Goal: Check status: Check status

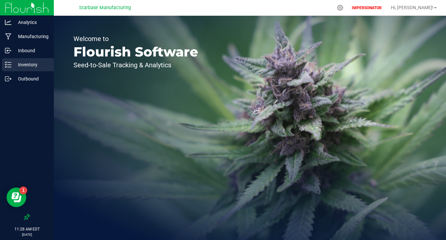
click at [21, 68] on p "Inventory" at bounding box center [30, 65] width 39 height 8
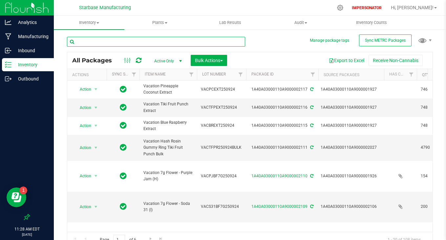
click at [144, 43] on input "text" at bounding box center [156, 42] width 178 height 10
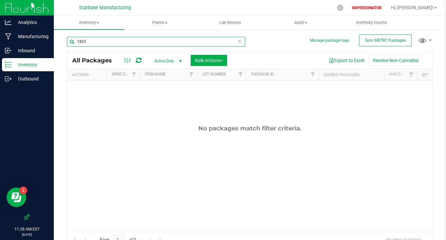
type input "1851"
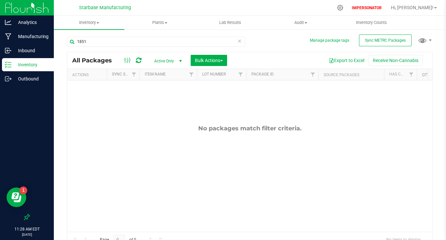
click at [173, 61] on span "Active Only" at bounding box center [167, 60] width 36 height 9
click at [164, 99] on li "All" at bounding box center [166, 101] width 35 height 10
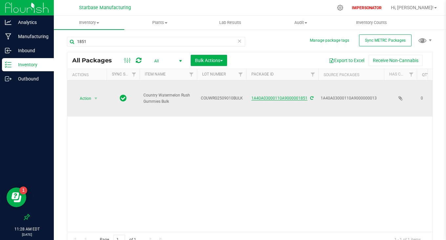
click at [289, 98] on link "1A40A03000110A9000001851" at bounding box center [279, 98] width 56 height 5
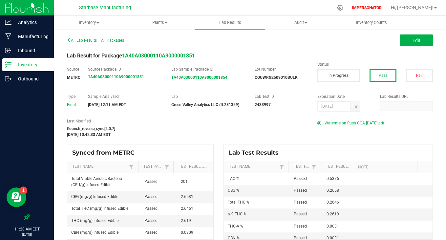
click at [346, 123] on span "Watermelon Rush COA [DATE].pdf" at bounding box center [354, 123] width 60 height 10
drag, startPoint x: 176, startPoint y: 199, endPoint x: 188, endPoint y: 199, distance: 12.1
click at [188, 199] on td "2.6581" at bounding box center [195, 197] width 36 height 12
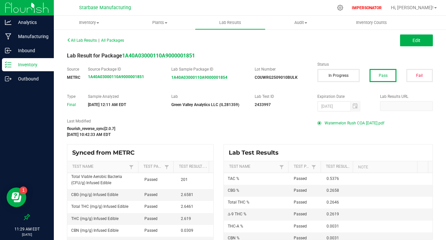
scroll to position [3, 0]
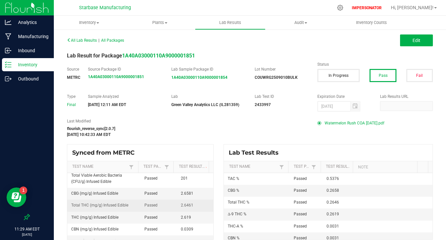
drag, startPoint x: 175, startPoint y: 207, endPoint x: 189, endPoint y: 207, distance: 13.4
click at [189, 207] on td "2.6461" at bounding box center [195, 205] width 36 height 12
click at [191, 206] on td "2.6461" at bounding box center [195, 205] width 36 height 12
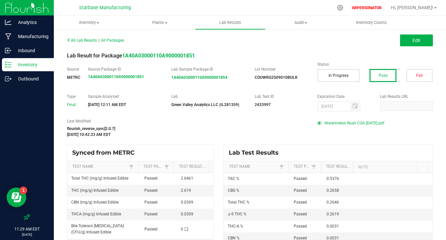
scroll to position [31, 0]
drag, startPoint x: 173, startPoint y: 190, endPoint x: 190, endPoint y: 190, distance: 16.7
click at [190, 190] on td "2.619" at bounding box center [195, 190] width 36 height 12
click at [36, 67] on p "Inventory" at bounding box center [30, 65] width 39 height 8
